Goal: Navigation & Orientation: Find specific page/section

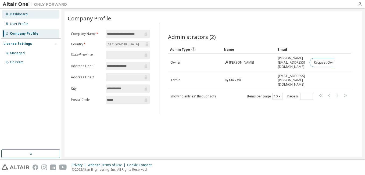
click at [15, 15] on div "Dashboard" at bounding box center [19, 14] width 18 height 4
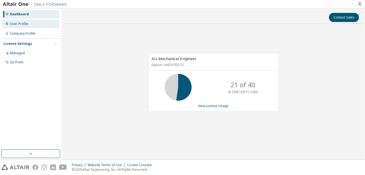
click at [20, 22] on div "User Profile" at bounding box center [19, 24] width 18 height 4
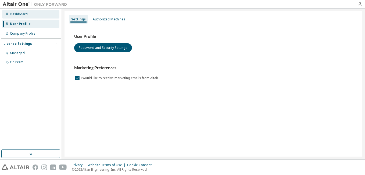
click at [20, 17] on div "Dashboard" at bounding box center [30, 14] width 57 height 9
